Goal: Task Accomplishment & Management: Manage account settings

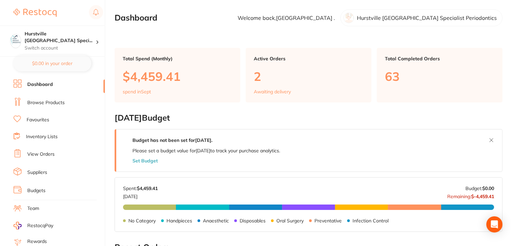
click at [39, 172] on link "Suppliers" at bounding box center [37, 172] width 20 height 7
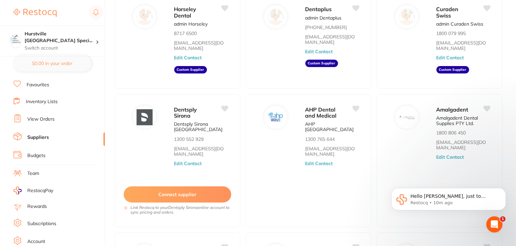
scroll to position [68, 0]
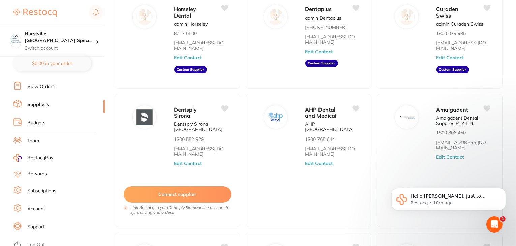
click at [40, 242] on link "Log Out" at bounding box center [36, 245] width 18 height 7
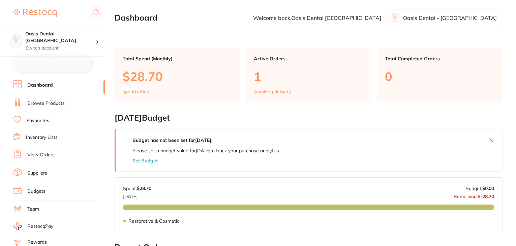
checkbox input "false"
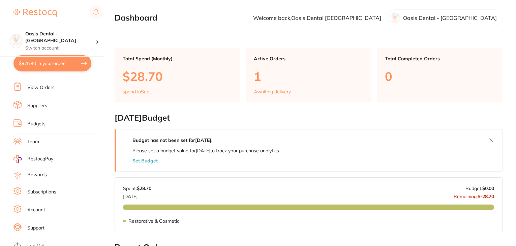
scroll to position [68, 0]
click at [40, 189] on link "Subscriptions" at bounding box center [41, 191] width 29 height 7
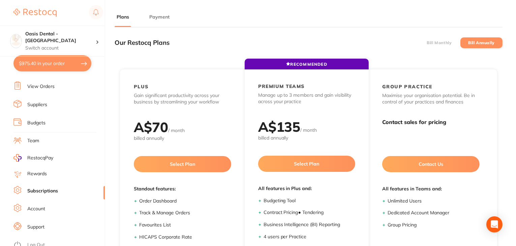
click at [161, 17] on button "Payment" at bounding box center [159, 17] width 24 height 6
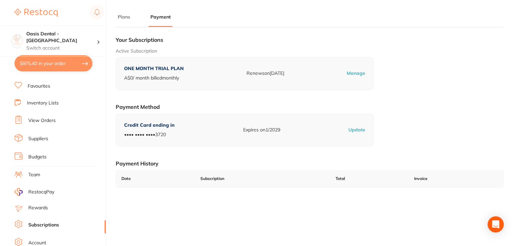
scroll to position [68, 0]
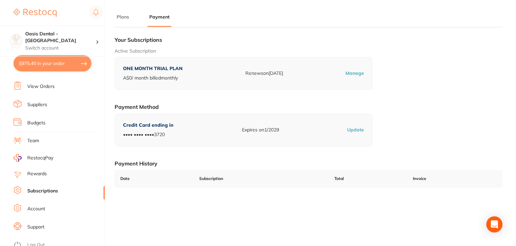
click at [31, 242] on link "Log Out" at bounding box center [36, 245] width 18 height 7
